Goal: Task Accomplishment & Management: Manage account settings

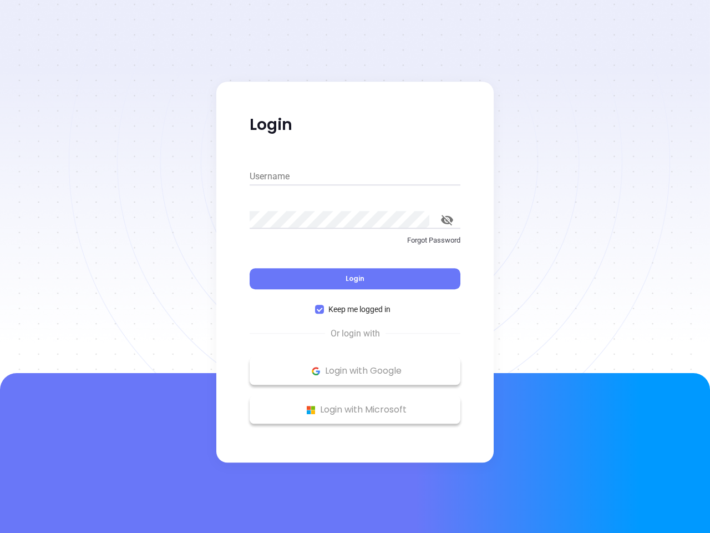
click at [355, 266] on div "Login" at bounding box center [355, 272] width 211 height 34
click at [355, 177] on input "Username" at bounding box center [355, 177] width 211 height 18
click at [447, 220] on icon "toggle password visibility" at bounding box center [447, 220] width 12 height 11
click at [355, 279] on span "Login" at bounding box center [355, 278] width 19 height 9
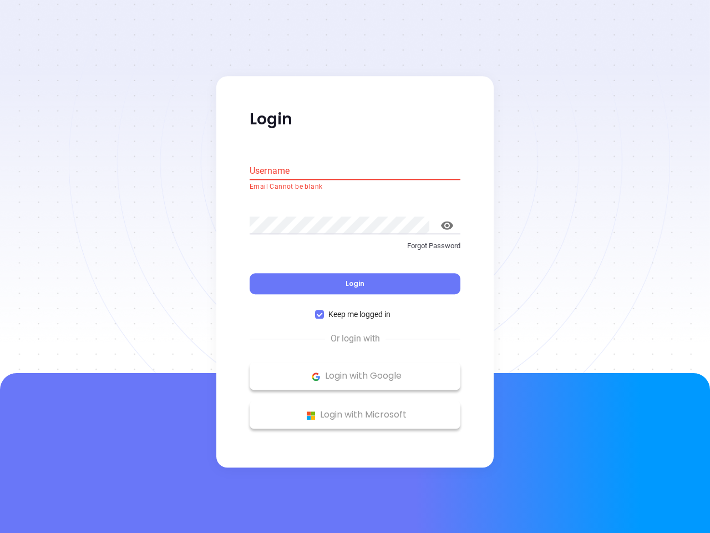
click at [355, 309] on span "Keep me logged in" at bounding box center [359, 315] width 71 height 12
click at [324, 310] on input "Keep me logged in" at bounding box center [319, 314] width 9 height 9
checkbox input "false"
click at [355, 371] on p "Login with Google" at bounding box center [355, 376] width 200 height 17
click at [355, 410] on p "Login with Microsoft" at bounding box center [355, 415] width 200 height 17
